Goal: Task Accomplishment & Management: Use online tool/utility

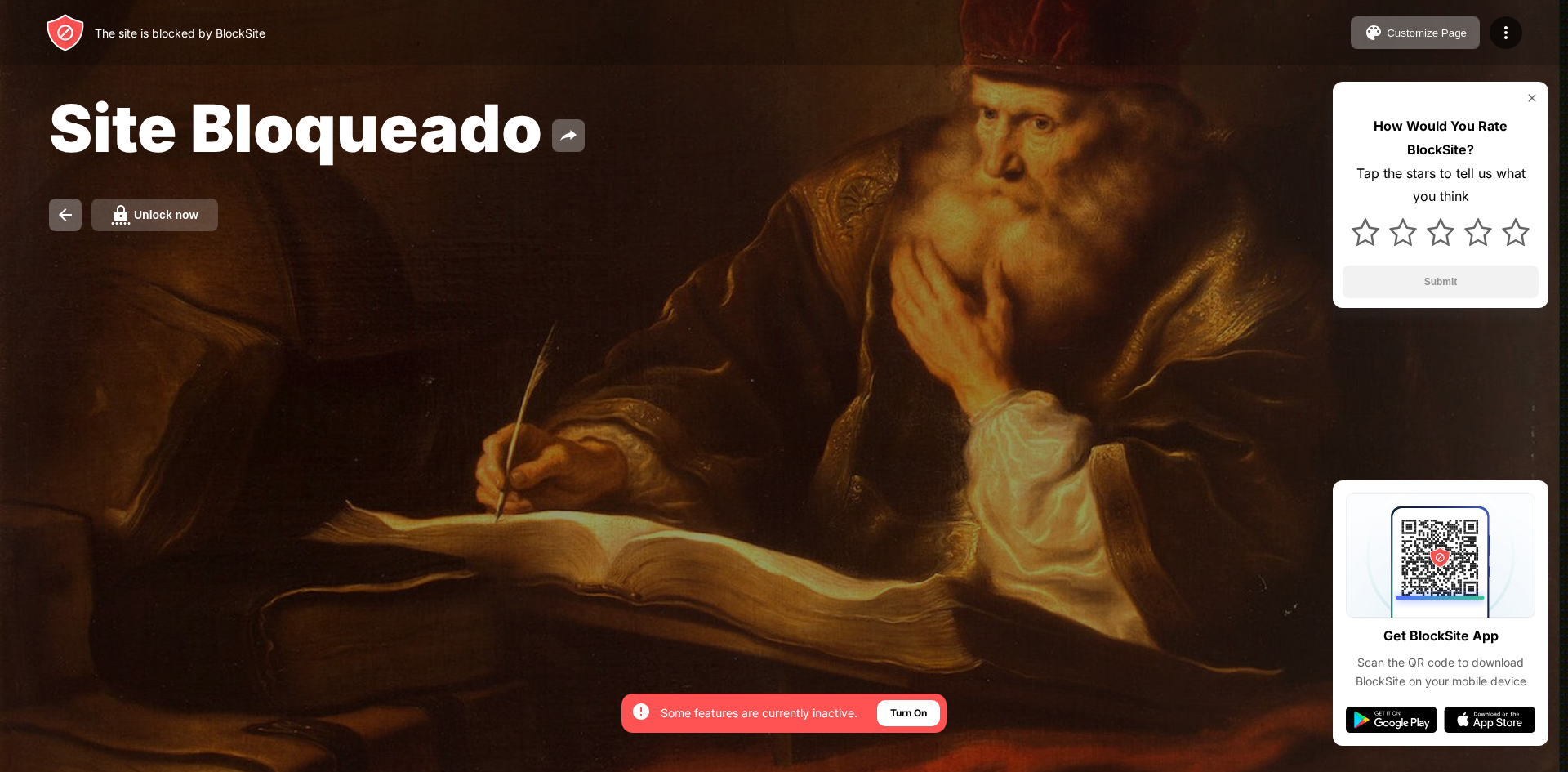
click at [188, 211] on div "Unlock now" at bounding box center [165, 215] width 64 height 13
